Goal: Task Accomplishment & Management: Use online tool/utility

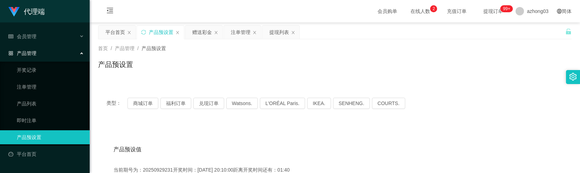
click at [143, 98] on button "商城订单" at bounding box center [142, 103] width 31 height 11
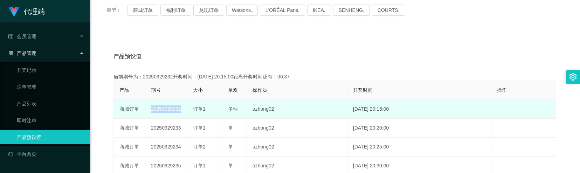
click at [168, 109] on td "20250929232" at bounding box center [166, 109] width 42 height 19
click at [165, 107] on td "20250929232" at bounding box center [166, 109] width 42 height 19
copy td "20250929232"
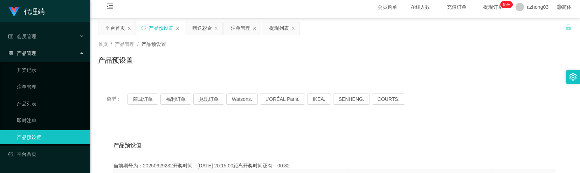
scroll to position [0, 0]
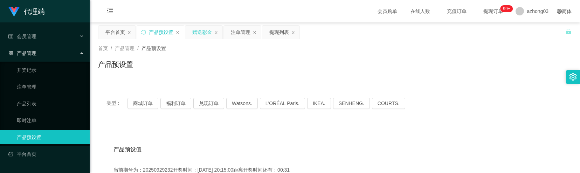
click at [203, 33] on div "赠送彩金" at bounding box center [202, 32] width 20 height 13
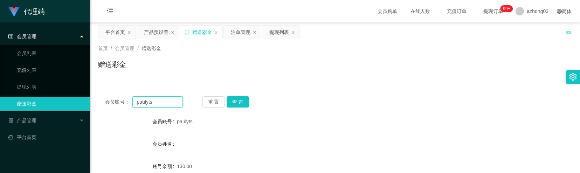
drag, startPoint x: 168, startPoint y: 103, endPoint x: 104, endPoint y: 102, distance: 64.8
click at [104, 102] on div "会员账号： paulyts 重 置 查 询" at bounding box center [334, 101] width 473 height 11
paste input "ALLAN8888"
type input "ALLAN8888"
click at [232, 99] on button "查 询" at bounding box center [238, 101] width 22 height 11
